Goal: Task Accomplishment & Management: Use online tool/utility

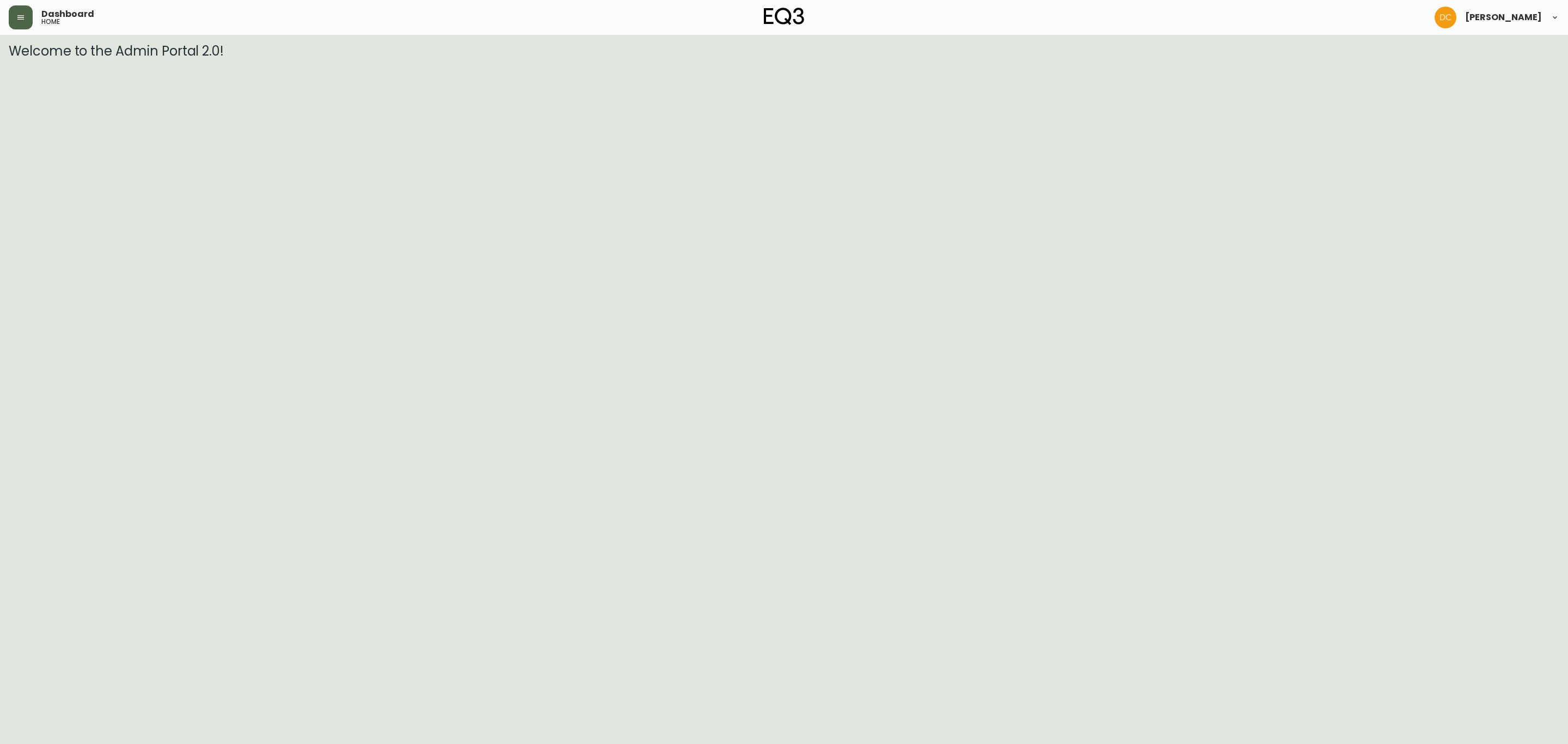
click at [21, 18] on icon "button" at bounding box center [21, 17] width 9 height 9
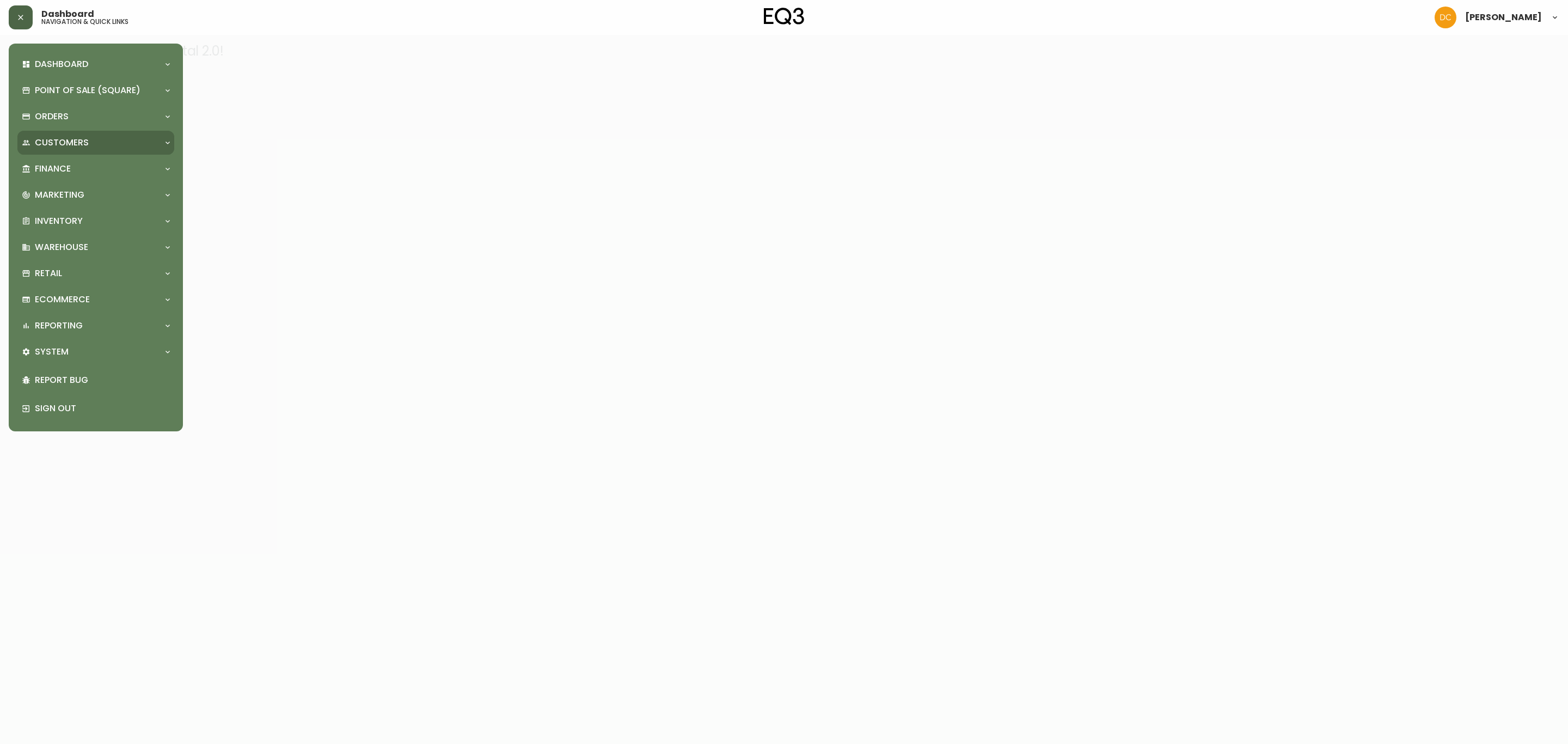
click at [79, 138] on p "Customers" at bounding box center [61, 143] width 54 height 12
click at [85, 169] on link "Customer Search" at bounding box center [96, 167] width 157 height 25
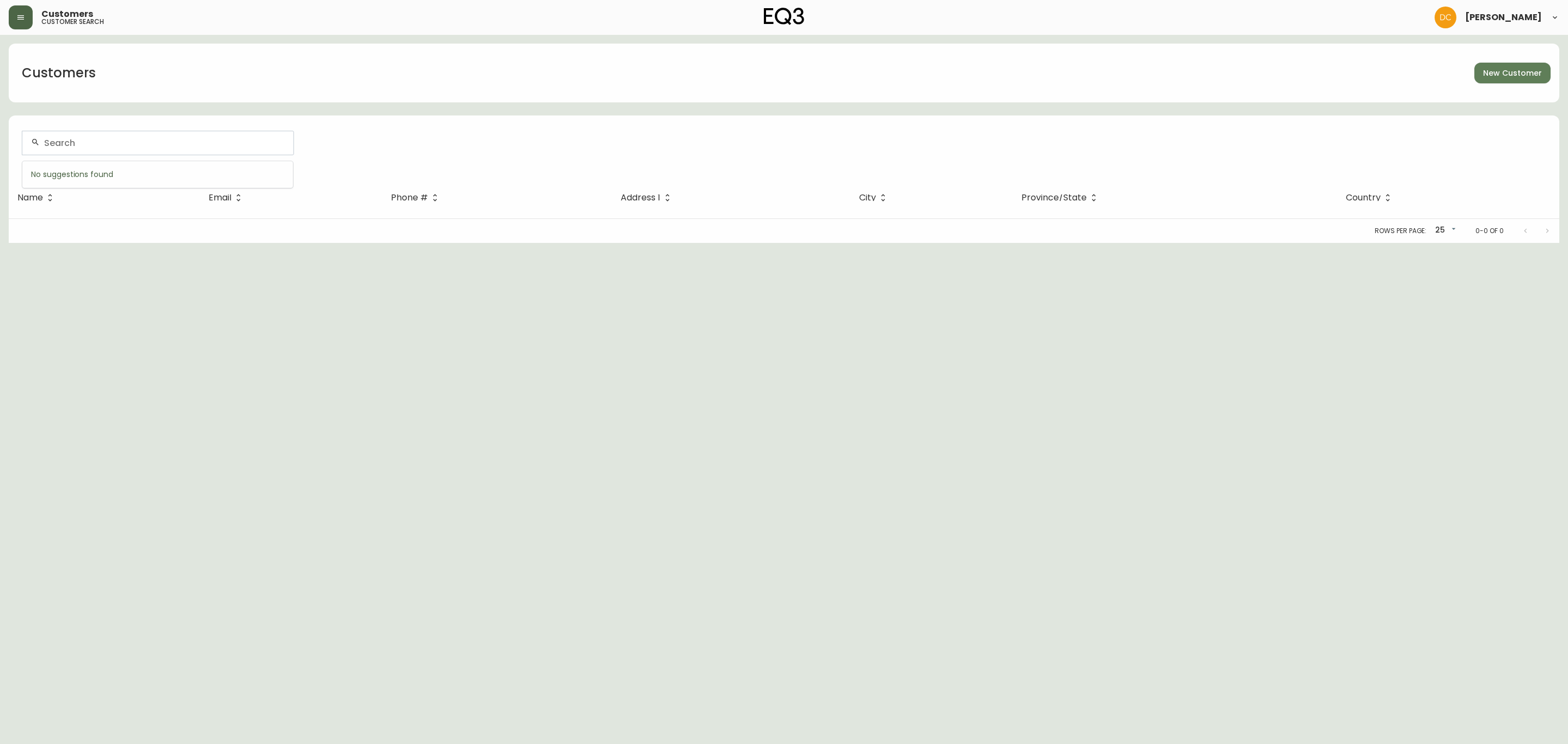
click at [163, 144] on input "text" at bounding box center [164, 142] width 240 height 10
paste input "[EMAIL_ADDRESS][DOMAIN_NAME]"
type input "[EMAIL_ADDRESS][DOMAIN_NAME]"
click at [142, 198] on span "[EMAIL_ADDRESS][DOMAIN_NAME]" at bounding box center [111, 200] width 152 height 13
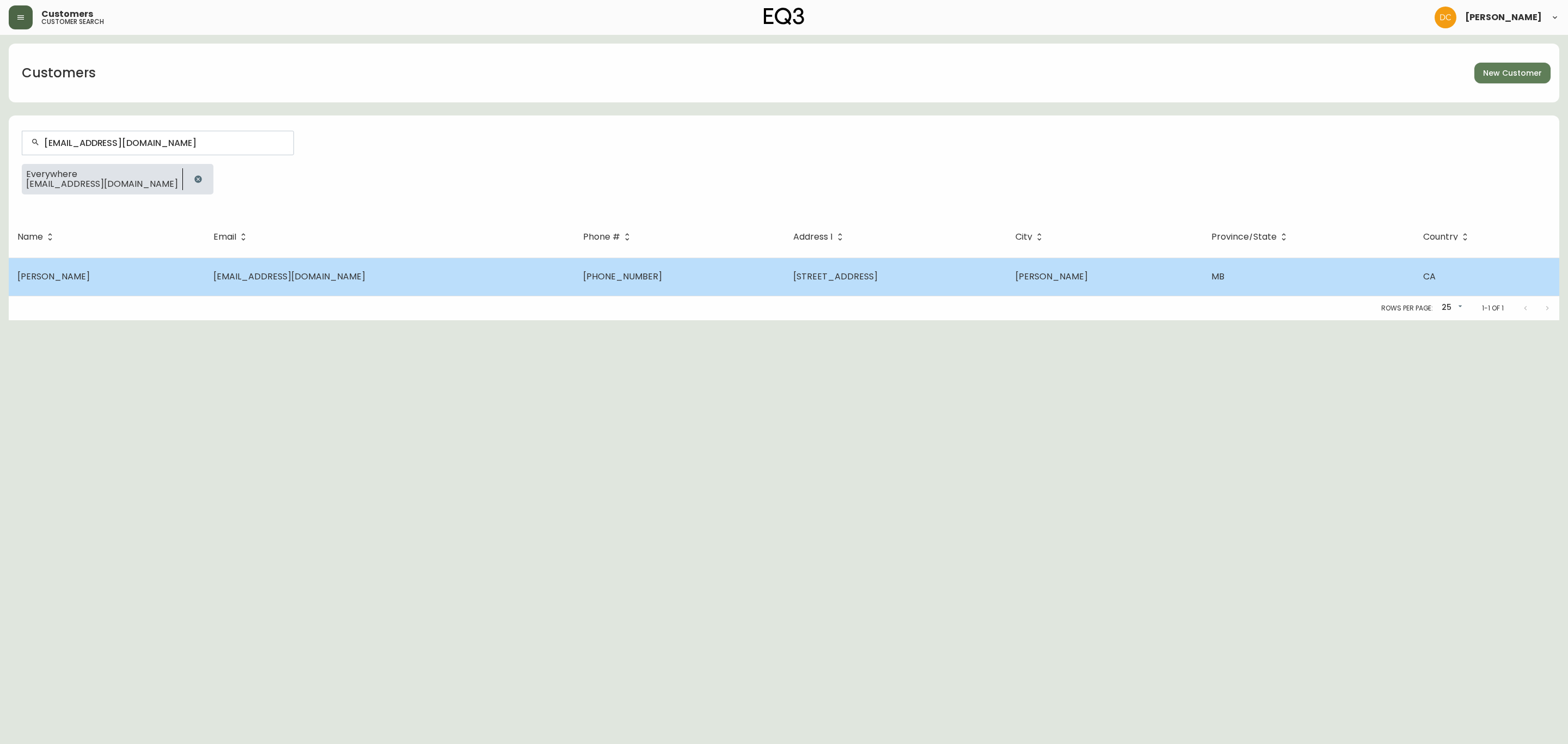
click at [306, 278] on span "[EMAIL_ADDRESS][DOMAIN_NAME]" at bounding box center [290, 276] width 152 height 13
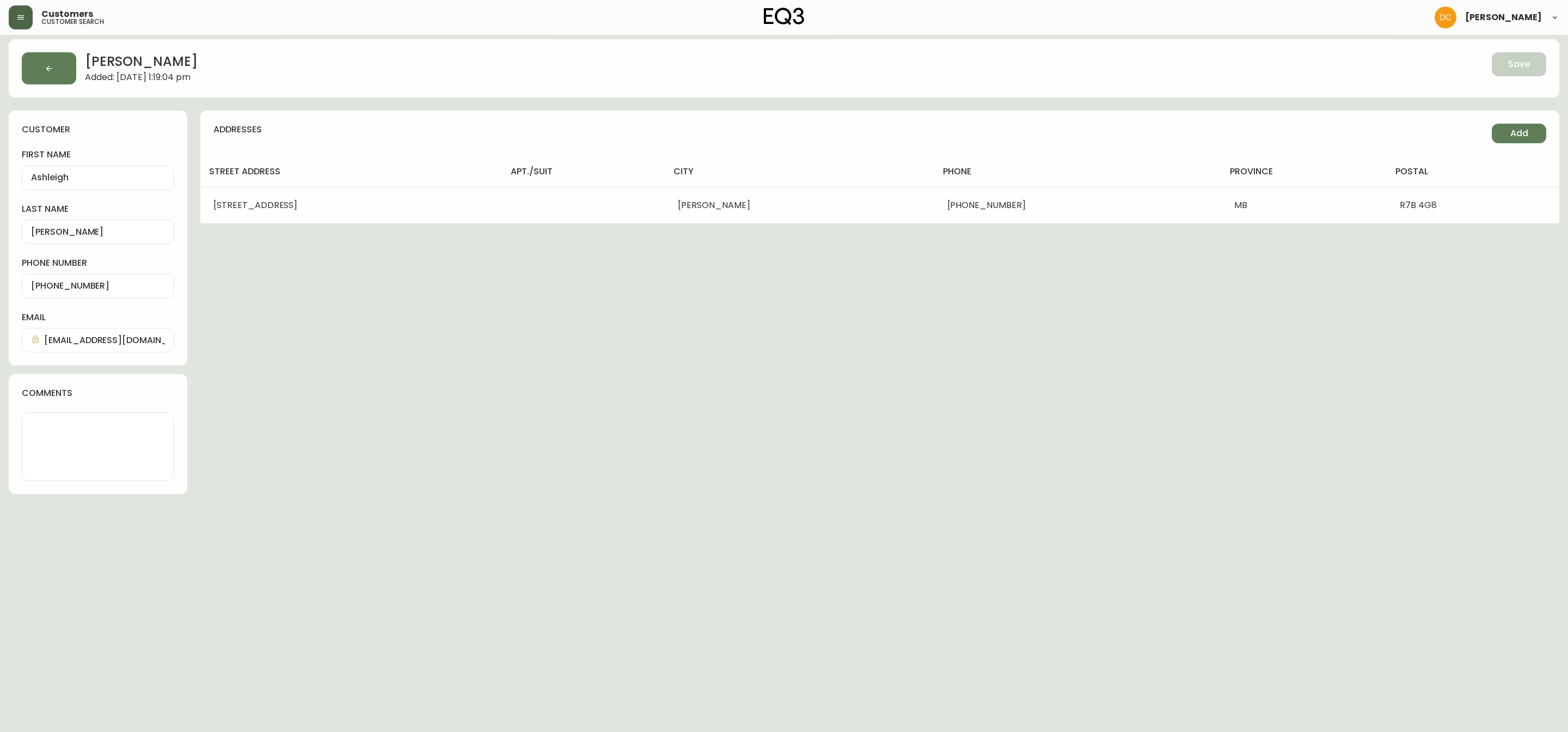
click at [131, 336] on div "[EMAIL_ADDRESS][DOMAIN_NAME]" at bounding box center [98, 340] width 152 height 24
click at [18, 15] on icon "button" at bounding box center [21, 17] width 7 height 4
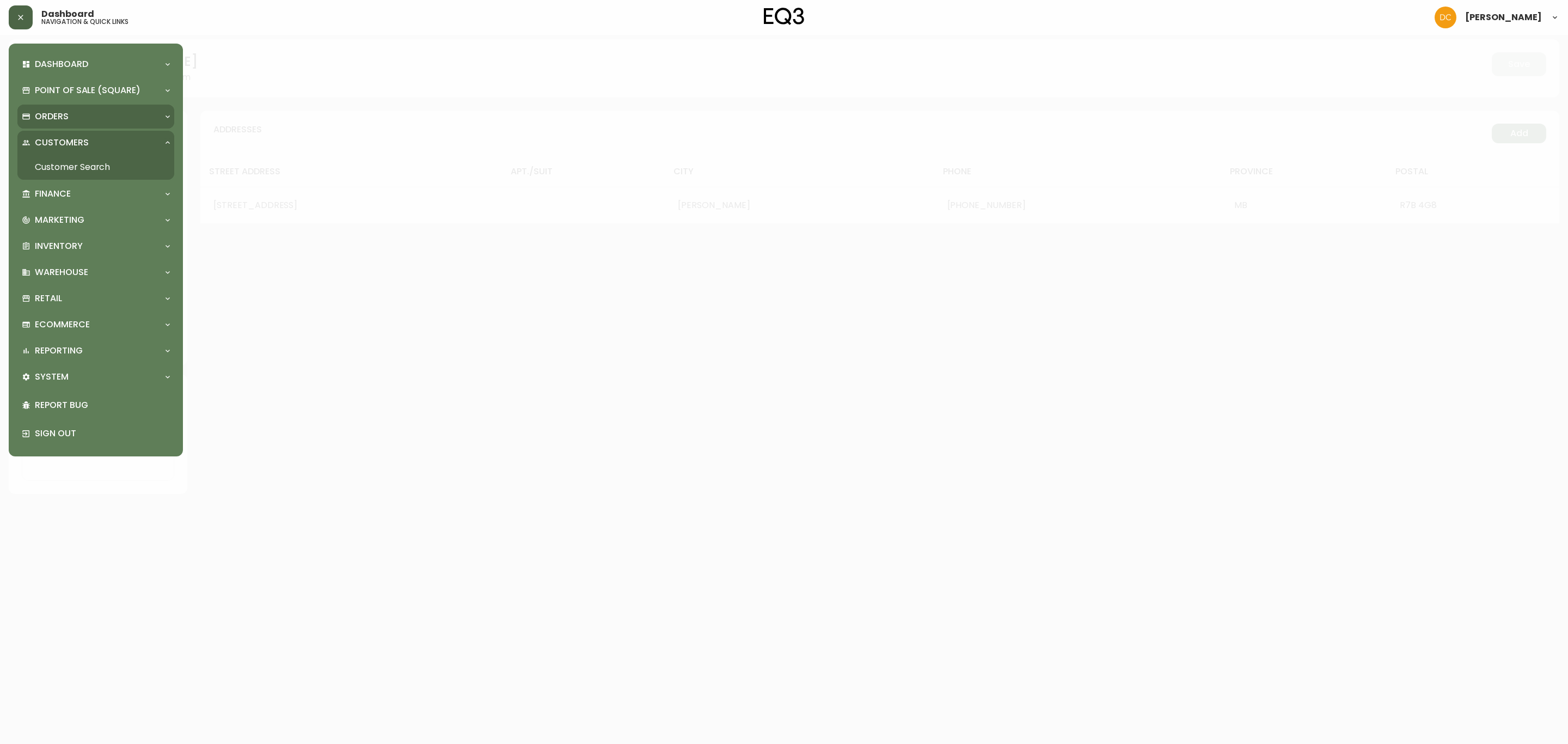
click at [59, 118] on p "Orders" at bounding box center [51, 117] width 33 height 12
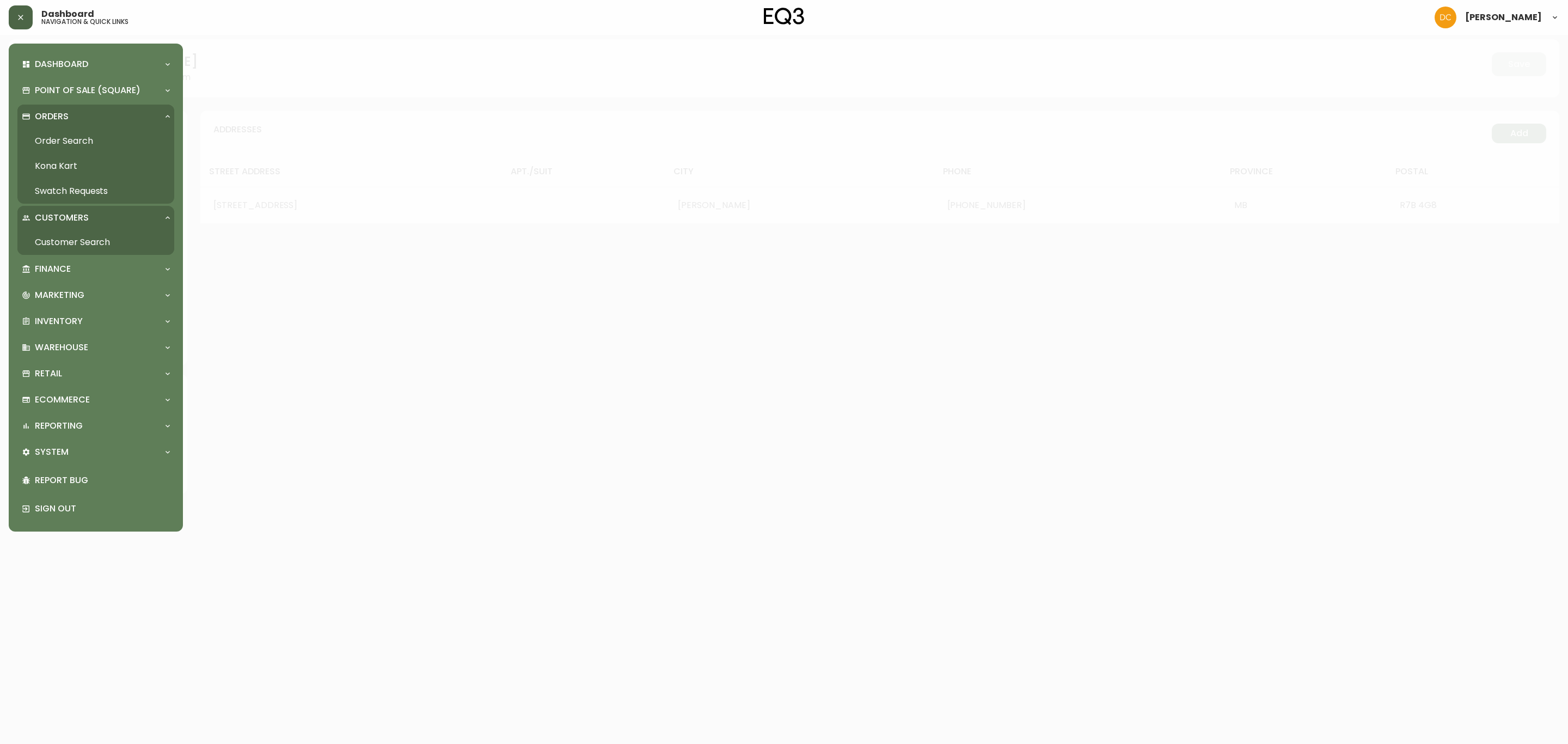
click at [64, 139] on link "Order Search" at bounding box center [96, 141] width 157 height 25
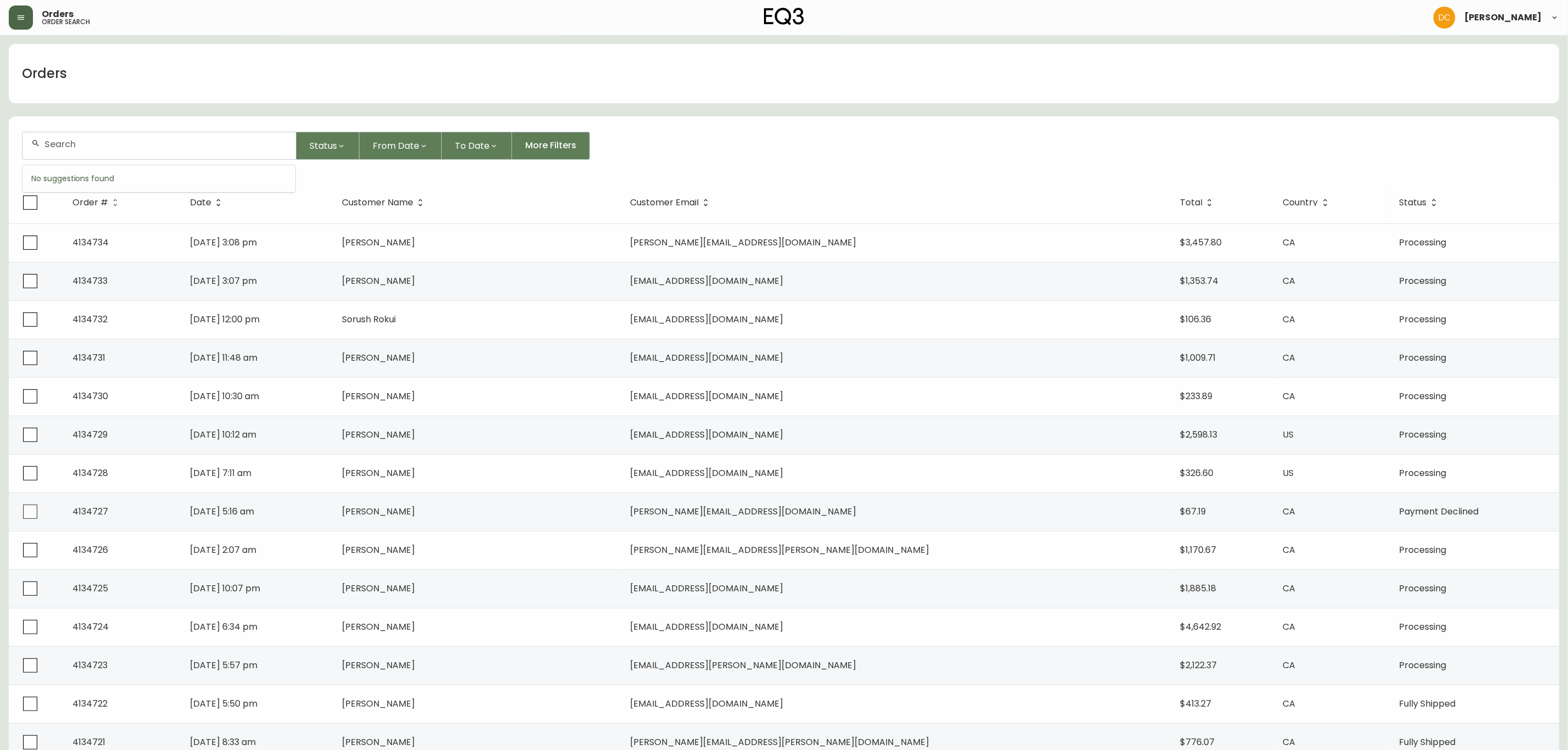
click at [198, 142] on input "text" at bounding box center [165, 144] width 242 height 10
paste input "[EMAIL_ADDRESS][DOMAIN_NAME]"
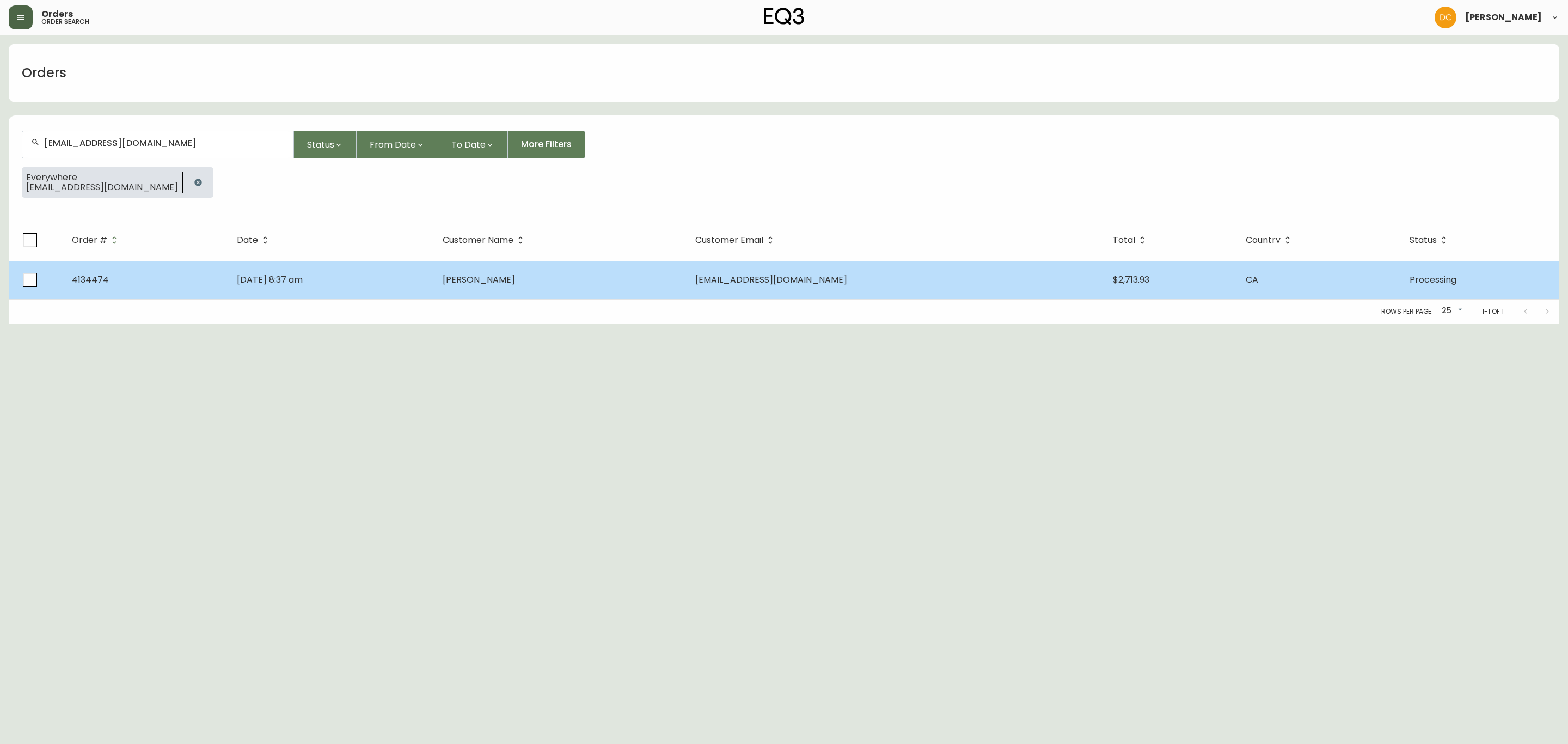
type input "[EMAIL_ADDRESS][DOMAIN_NAME]"
click at [359, 288] on td "[DATE] 8:37 am" at bounding box center [331, 279] width 205 height 38
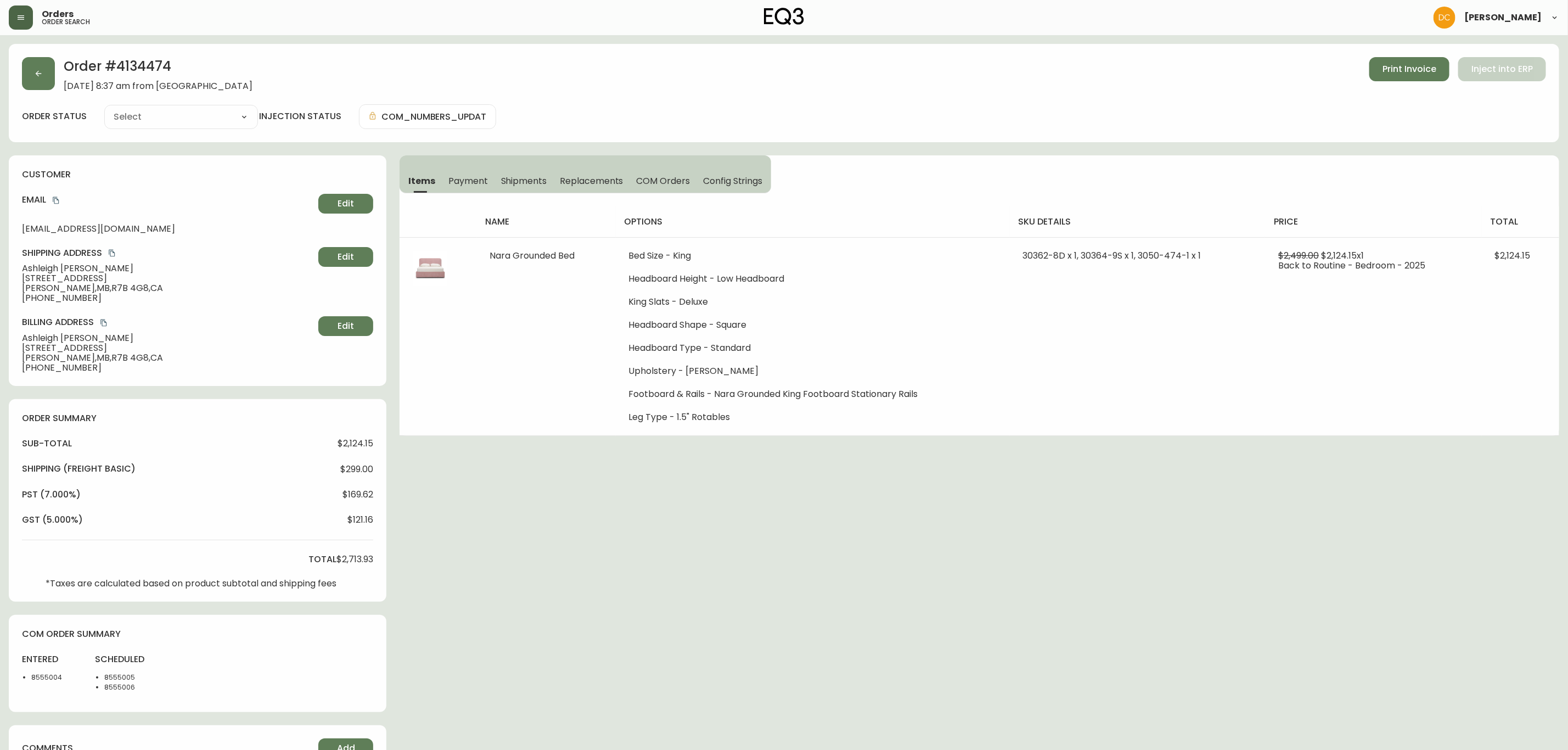
type input "Processing"
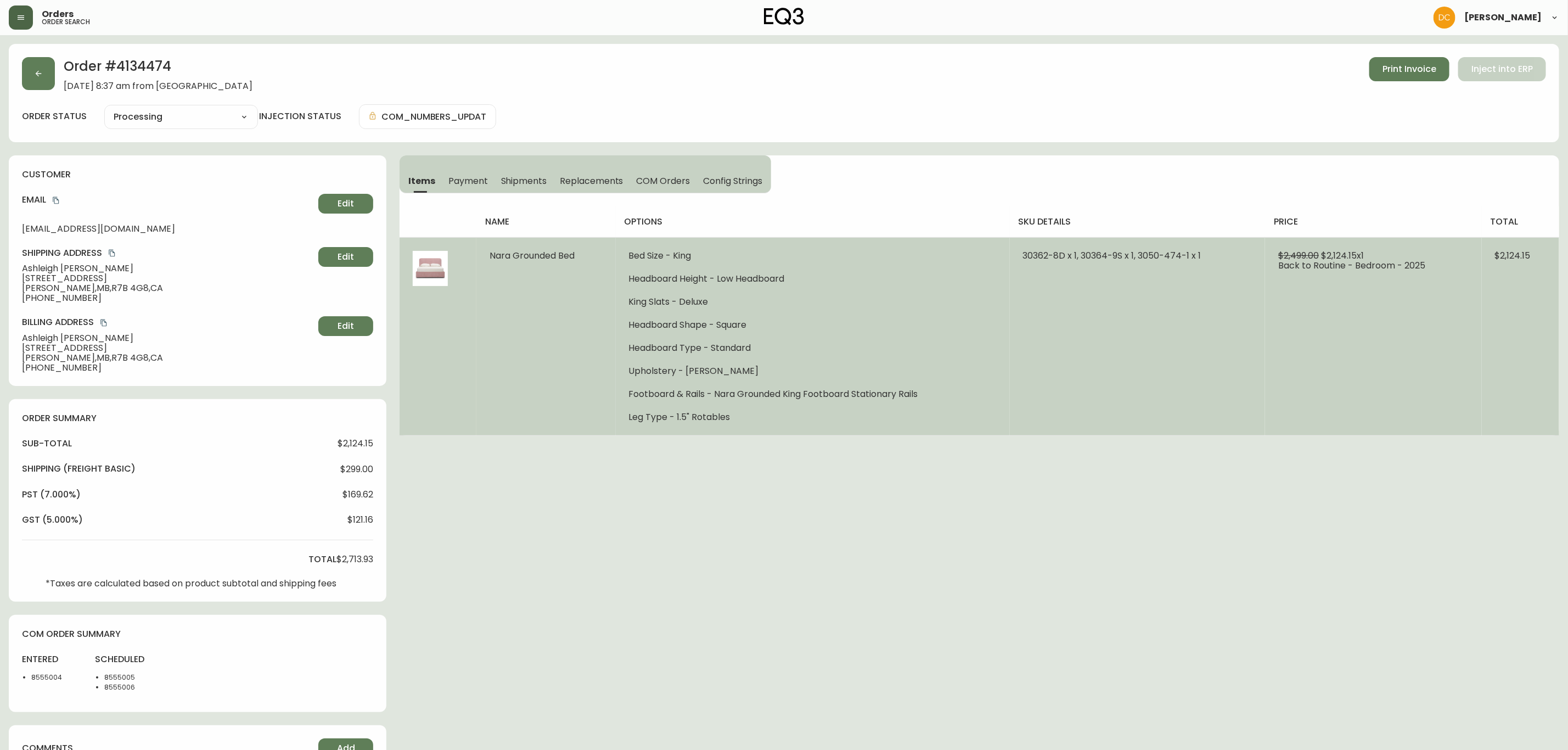
select select "PROCESSING"
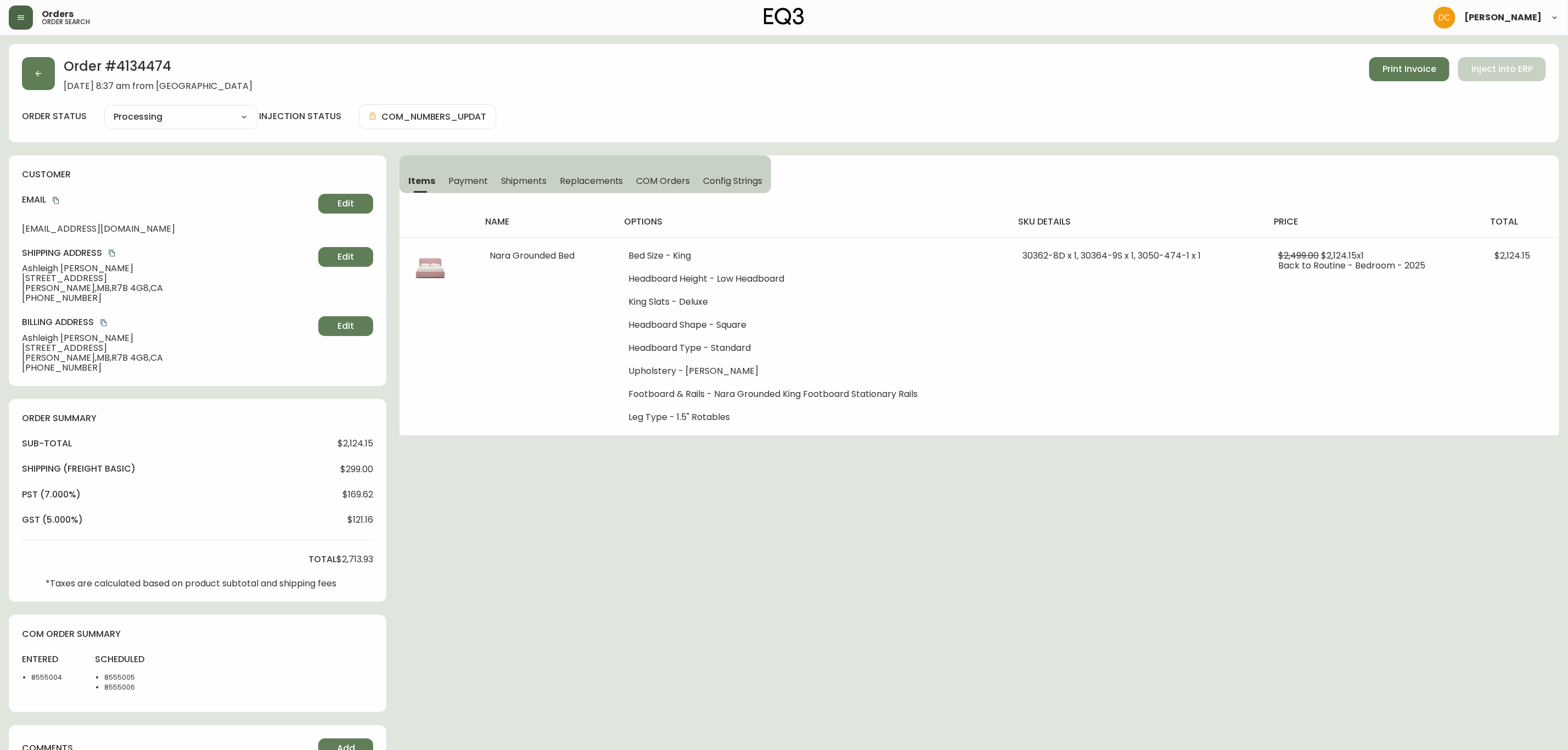
click at [153, 60] on h2 "Order # 4134474" at bounding box center [158, 69] width 189 height 24
copy h2 "4134474"
